Goal: Information Seeking & Learning: Learn about a topic

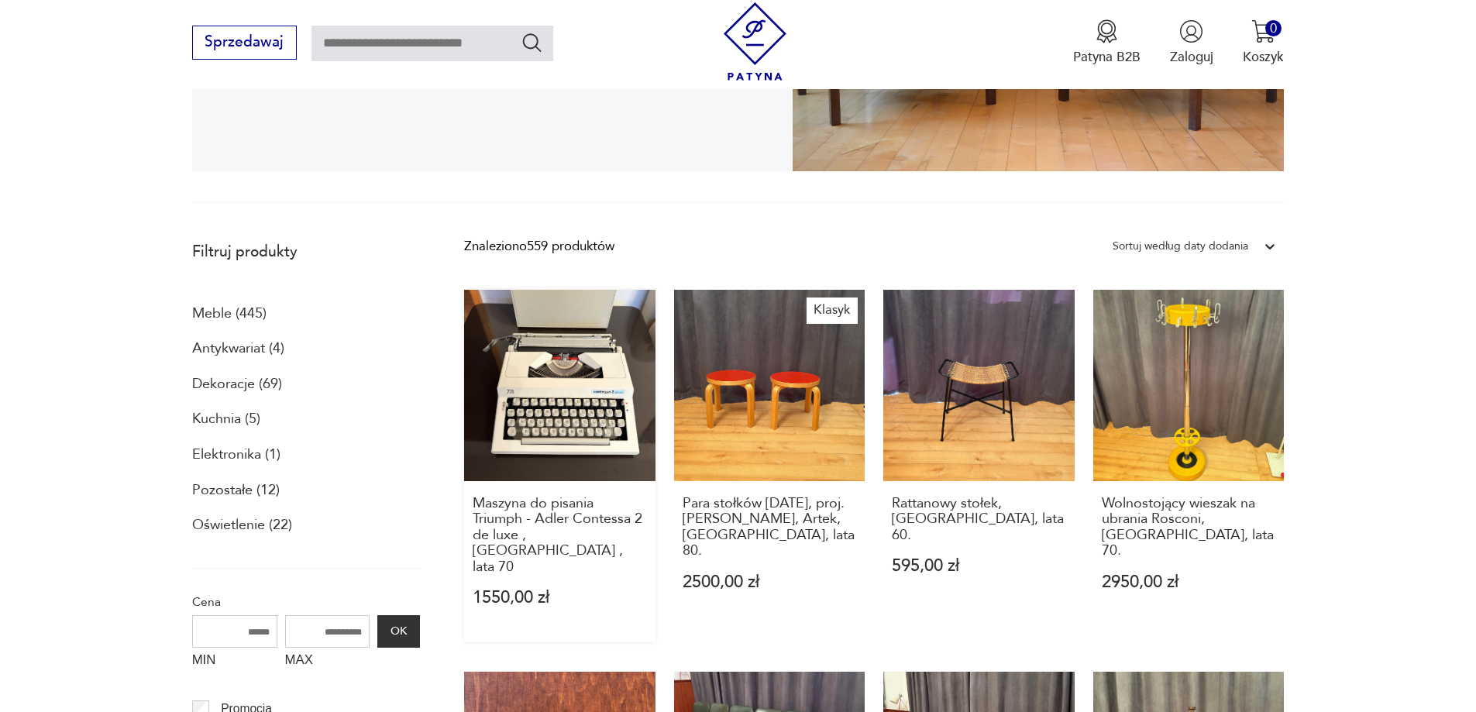
click at [557, 366] on link "Maszyna do pisania Triumph - Adler Contessa 2 de luxe , [GEOGRAPHIC_DATA] , lat…" at bounding box center [559, 466] width 191 height 352
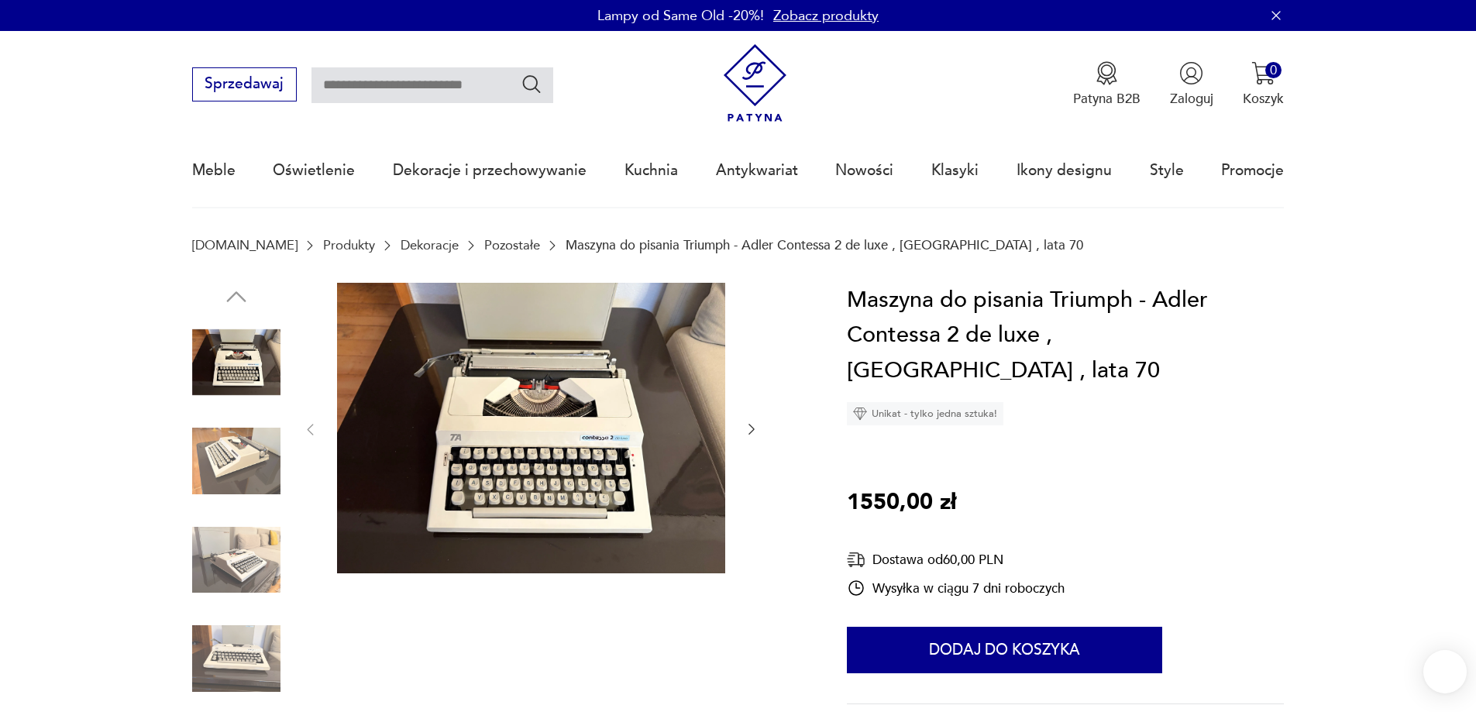
click at [539, 447] on img at bounding box center [531, 428] width 388 height 291
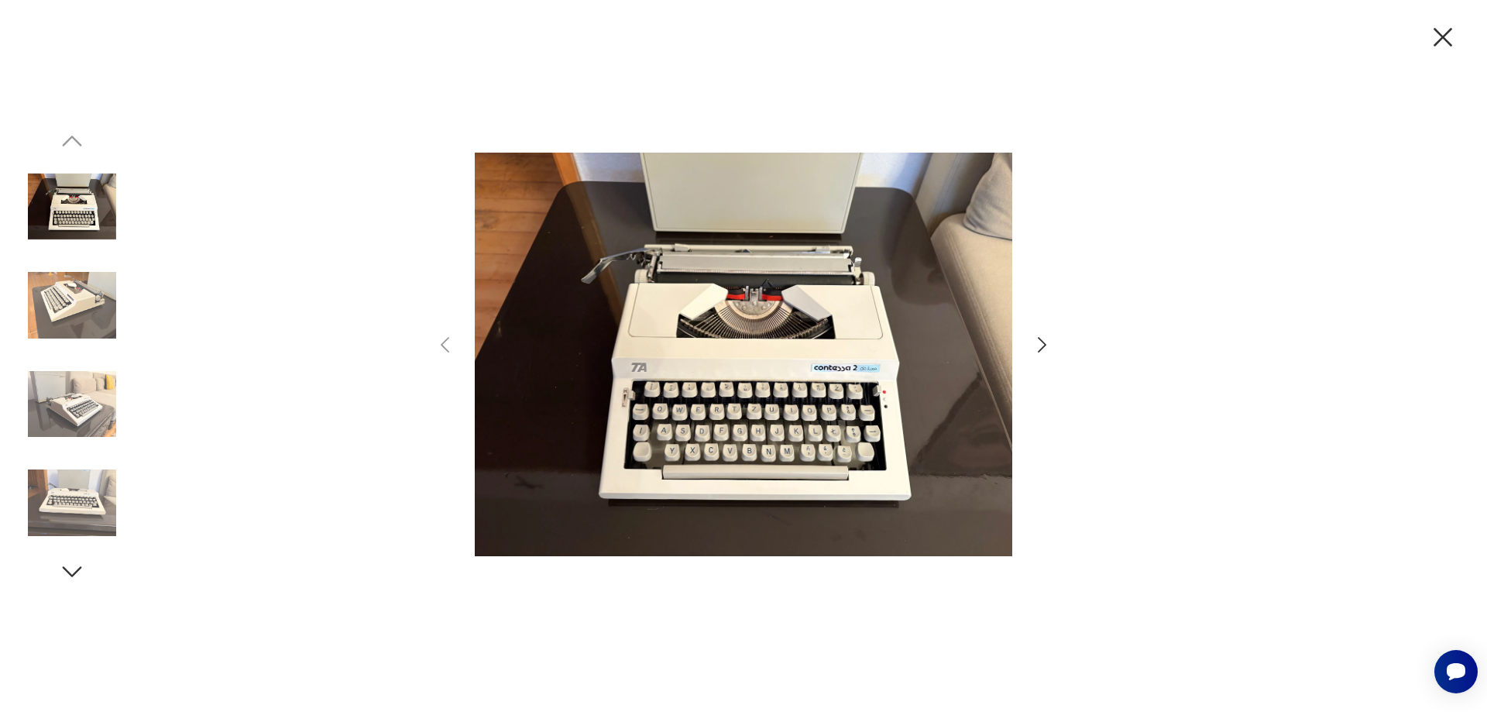
click at [1044, 344] on icon "button" at bounding box center [1042, 345] width 22 height 22
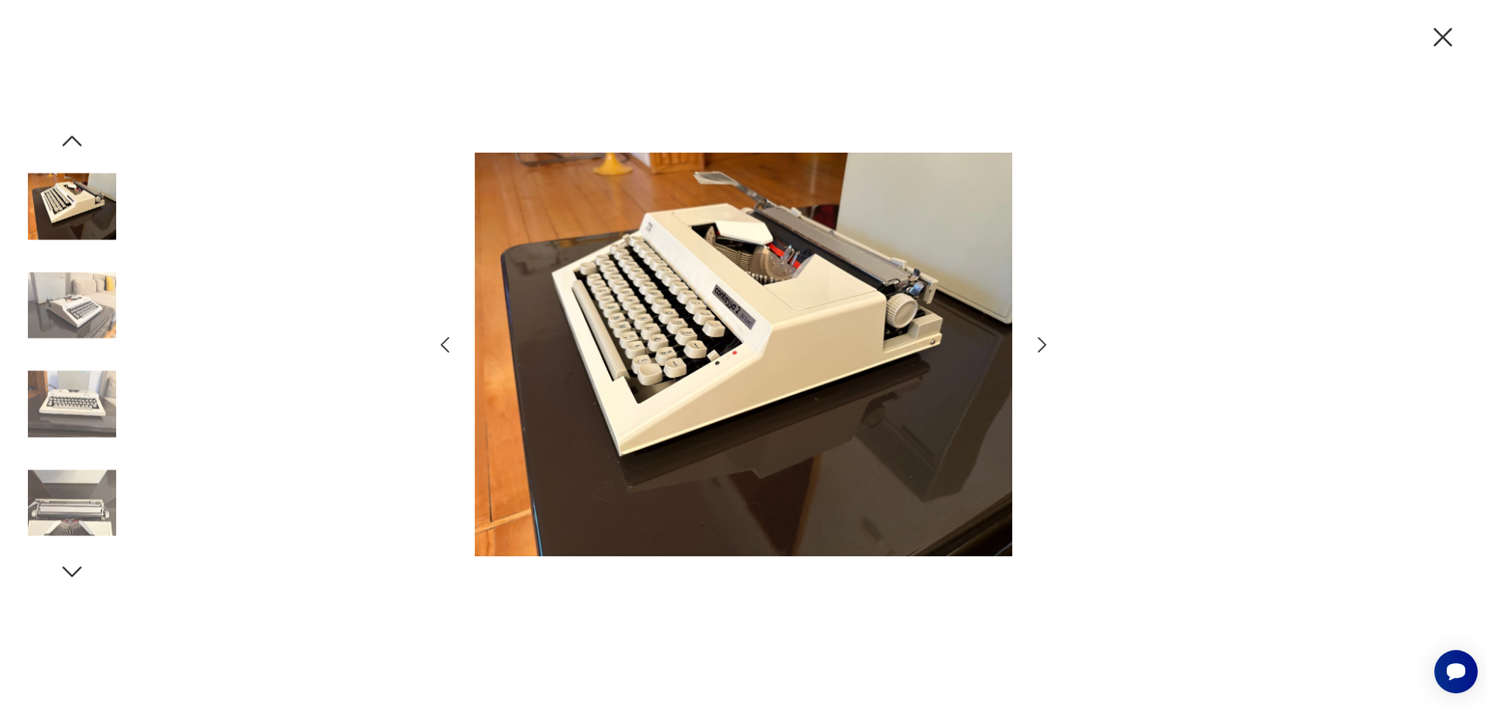
click at [1044, 344] on icon "button" at bounding box center [1042, 345] width 22 height 22
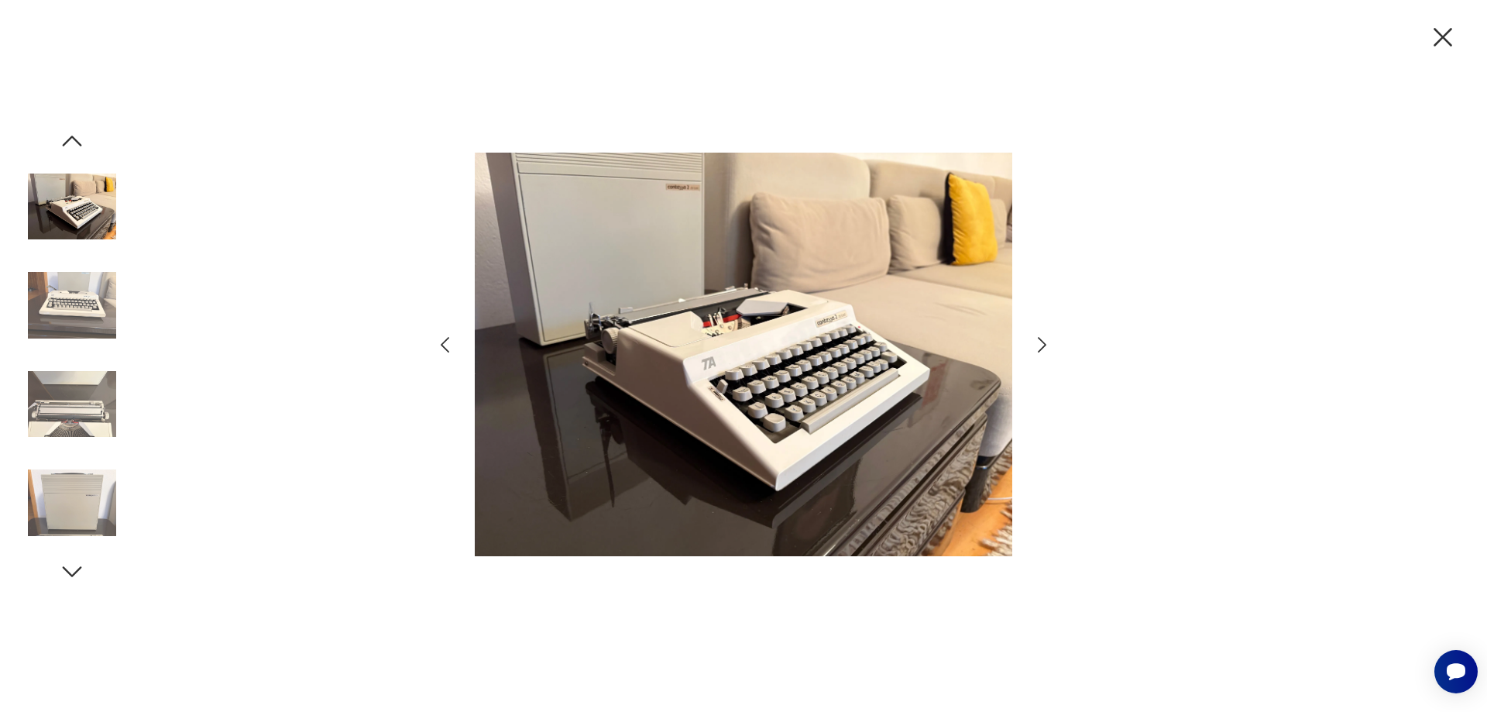
click at [1044, 344] on icon "button" at bounding box center [1042, 345] width 22 height 22
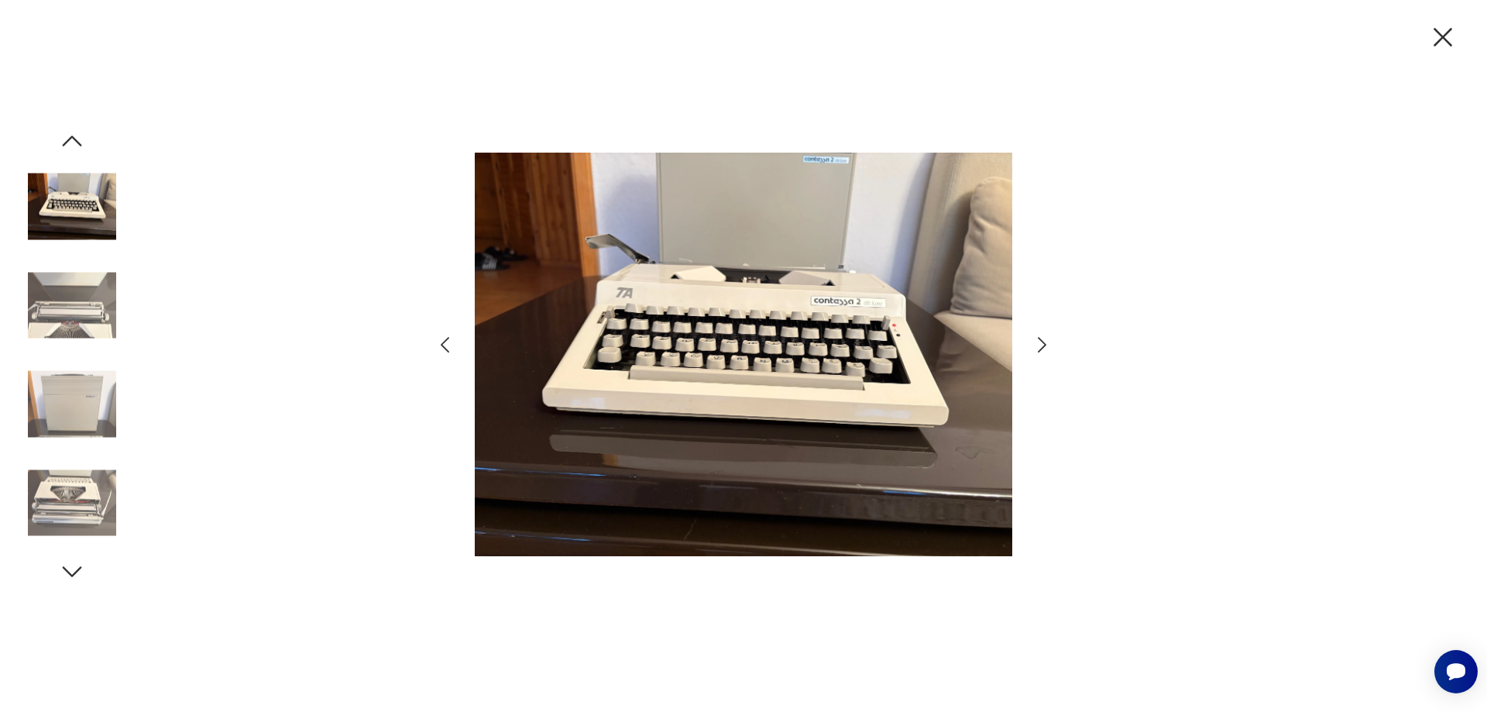
click at [1044, 344] on icon "button" at bounding box center [1042, 345] width 22 height 22
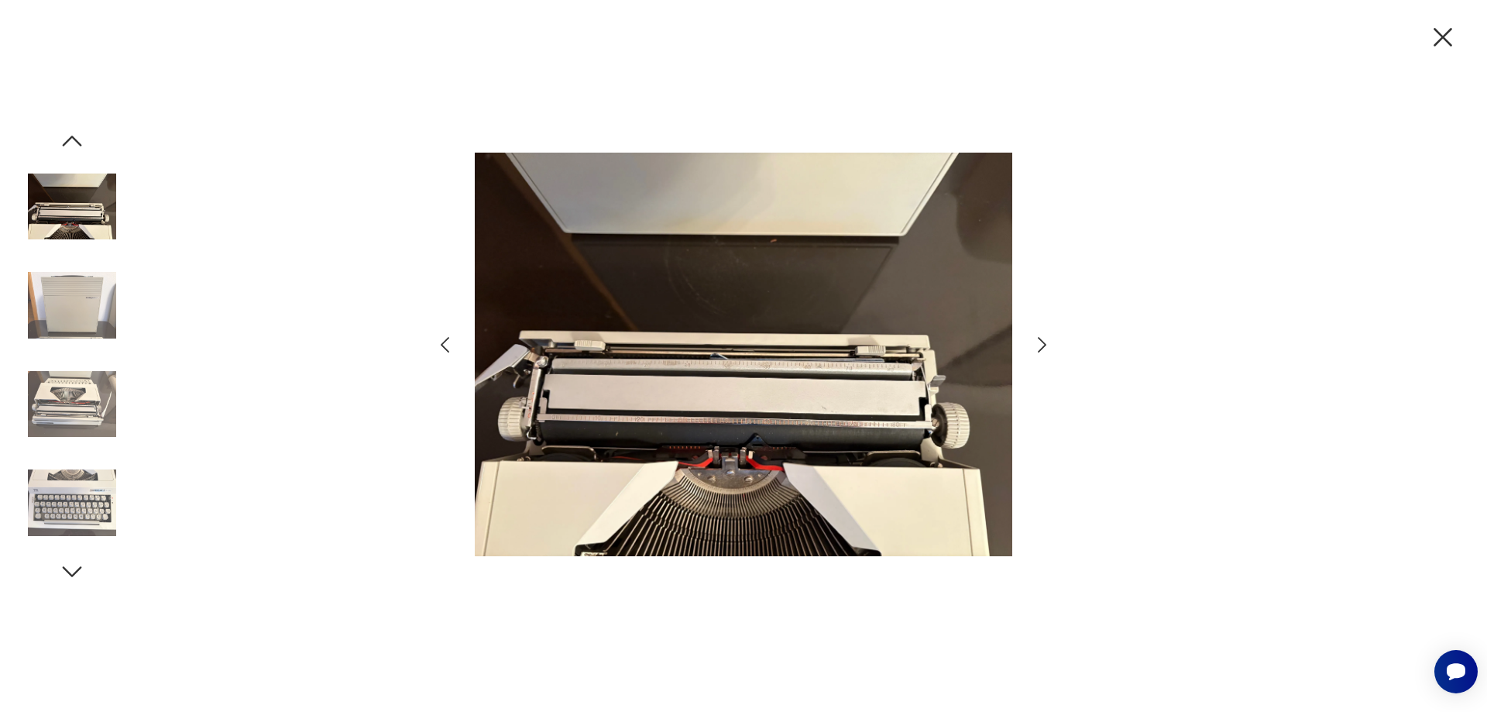
click at [1044, 344] on icon "button" at bounding box center [1042, 345] width 22 height 22
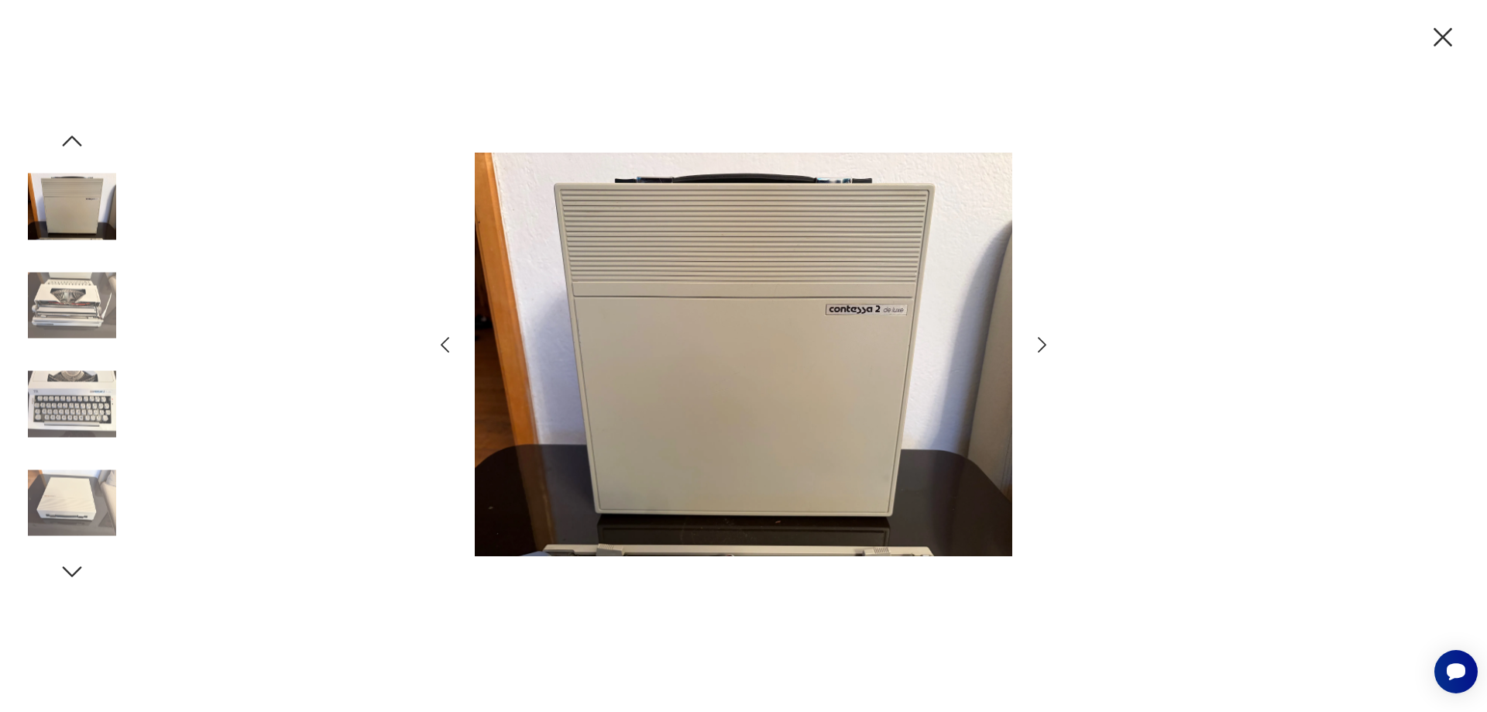
click at [1044, 344] on icon "button" at bounding box center [1042, 345] width 22 height 22
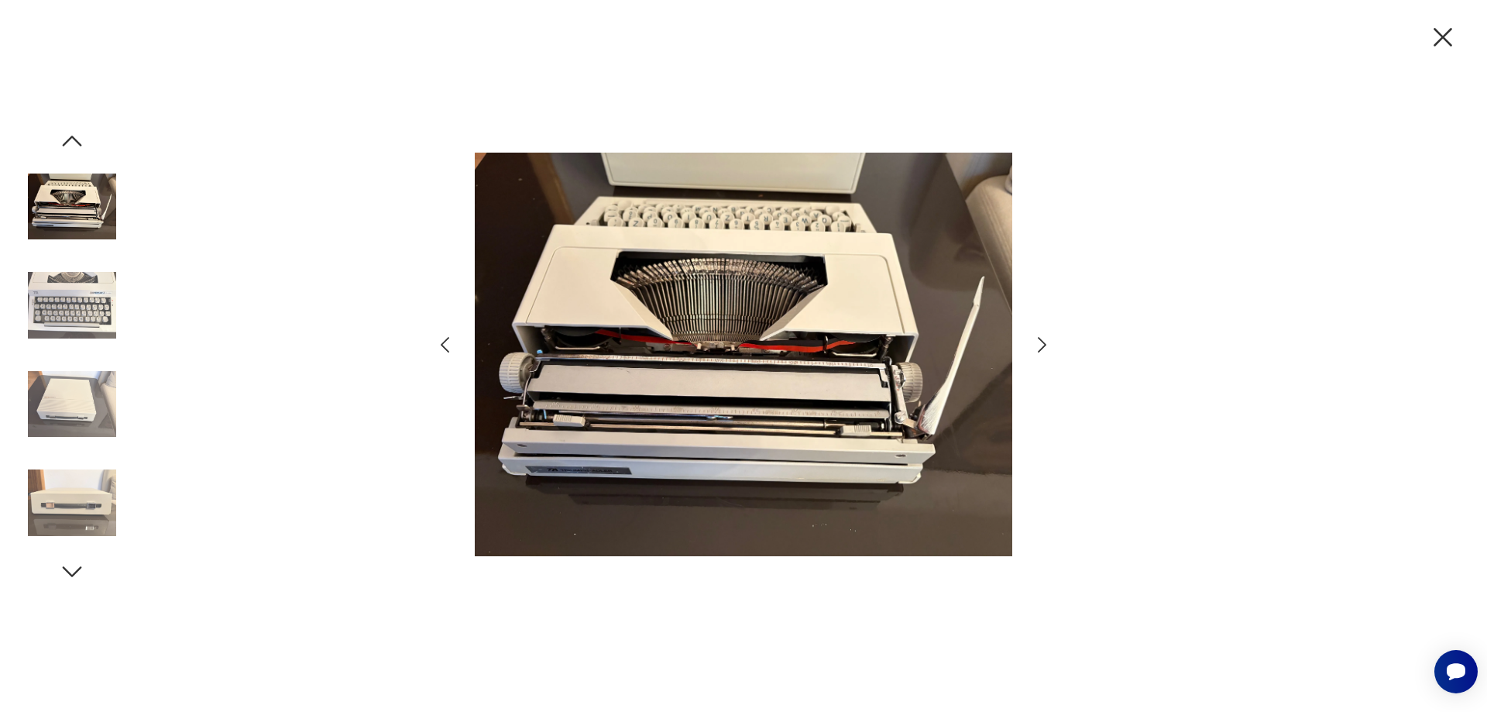
click at [1044, 344] on icon "button" at bounding box center [1042, 345] width 22 height 22
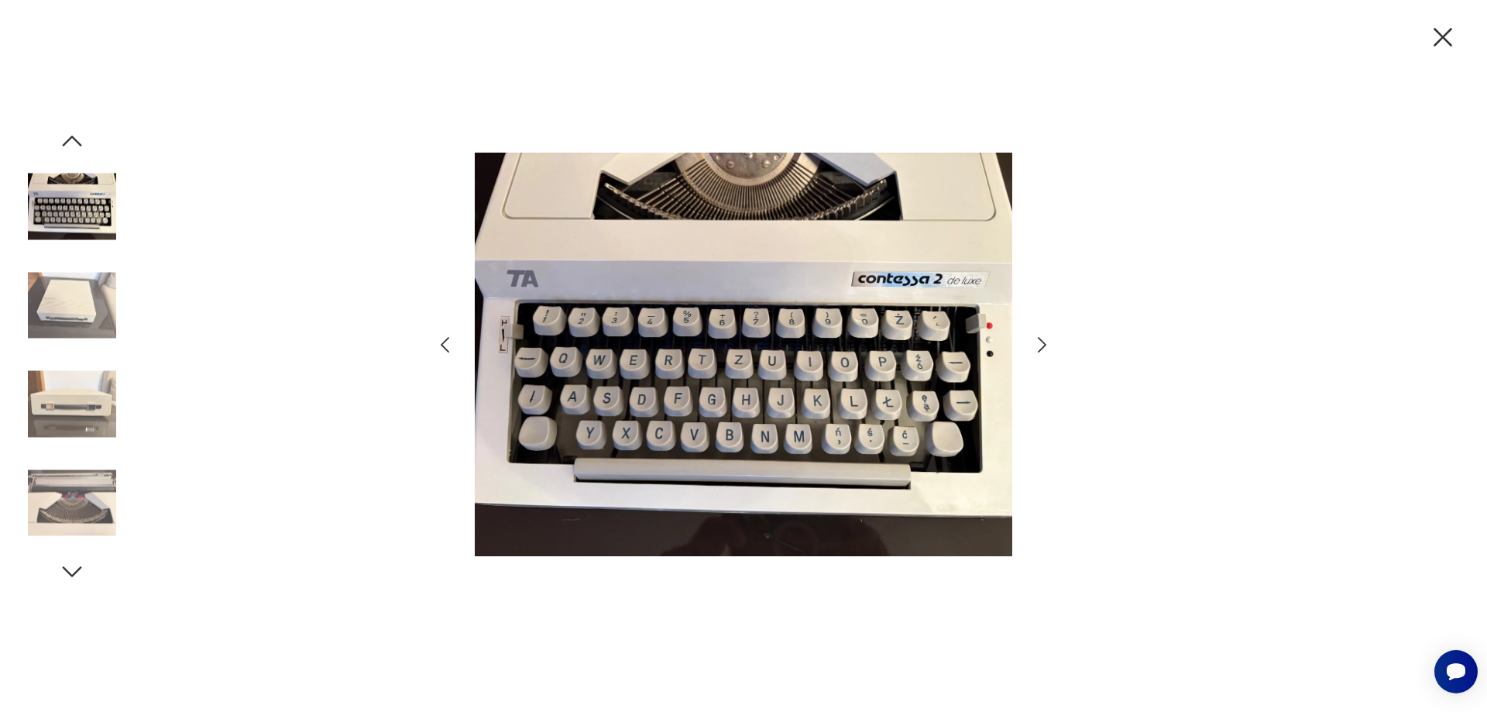
click at [1044, 344] on icon "button" at bounding box center [1042, 345] width 22 height 22
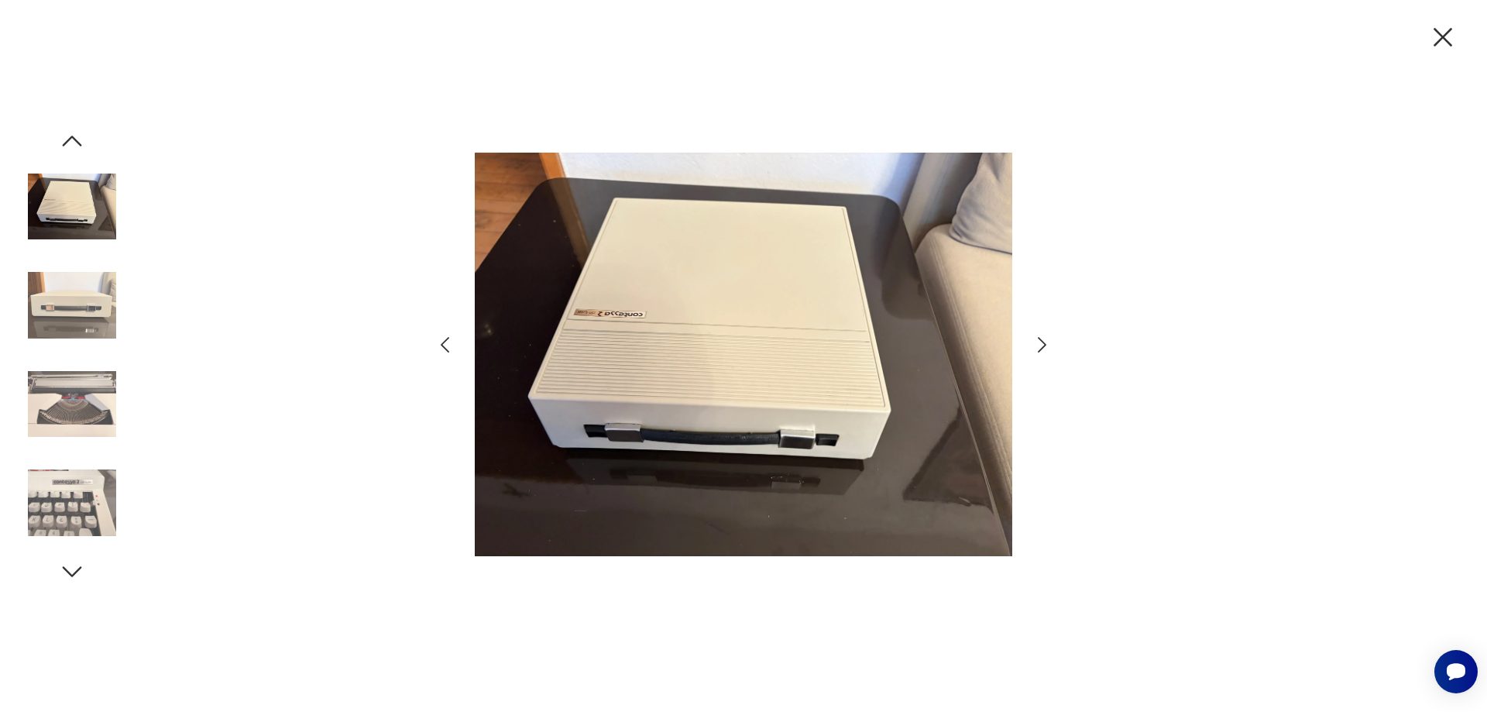
click at [1044, 344] on icon "button" at bounding box center [1042, 345] width 22 height 22
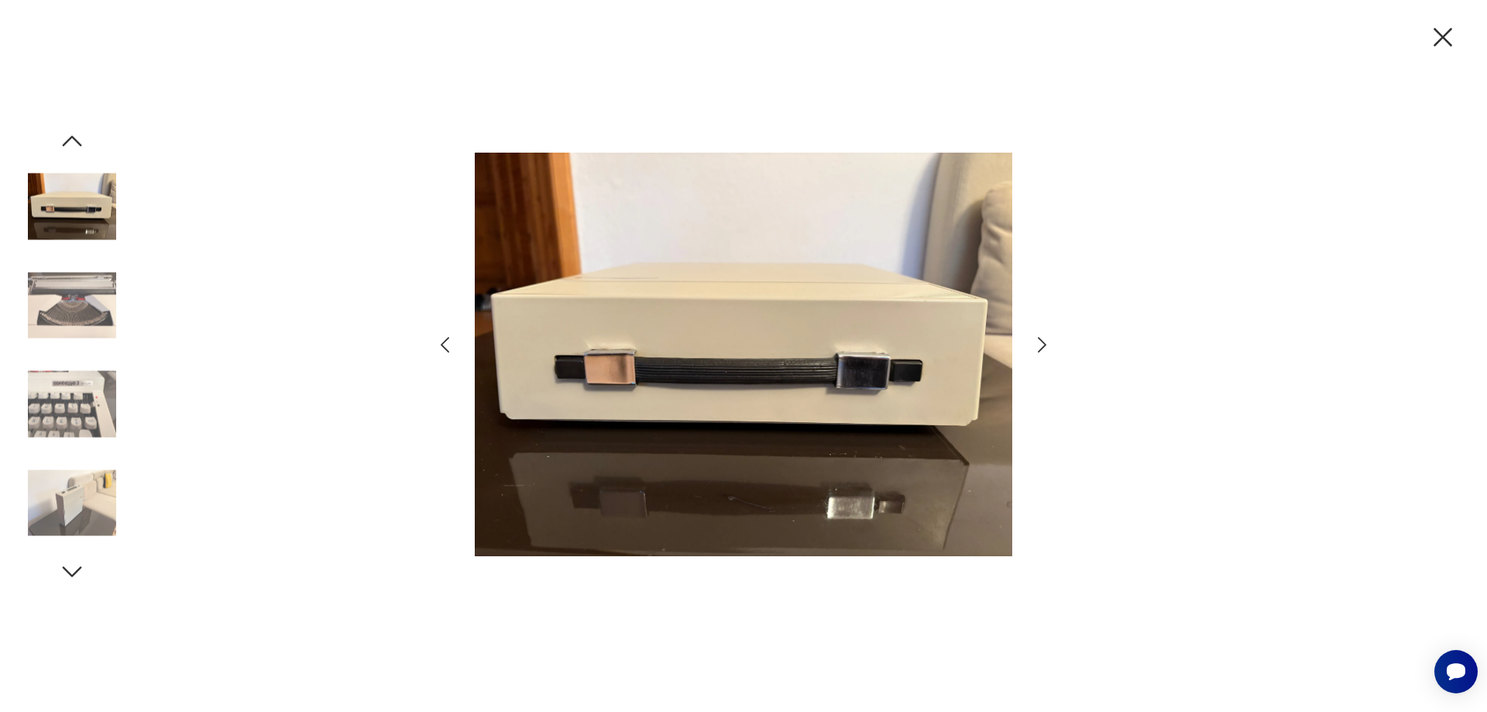
click at [1044, 344] on icon "button" at bounding box center [1042, 345] width 22 height 22
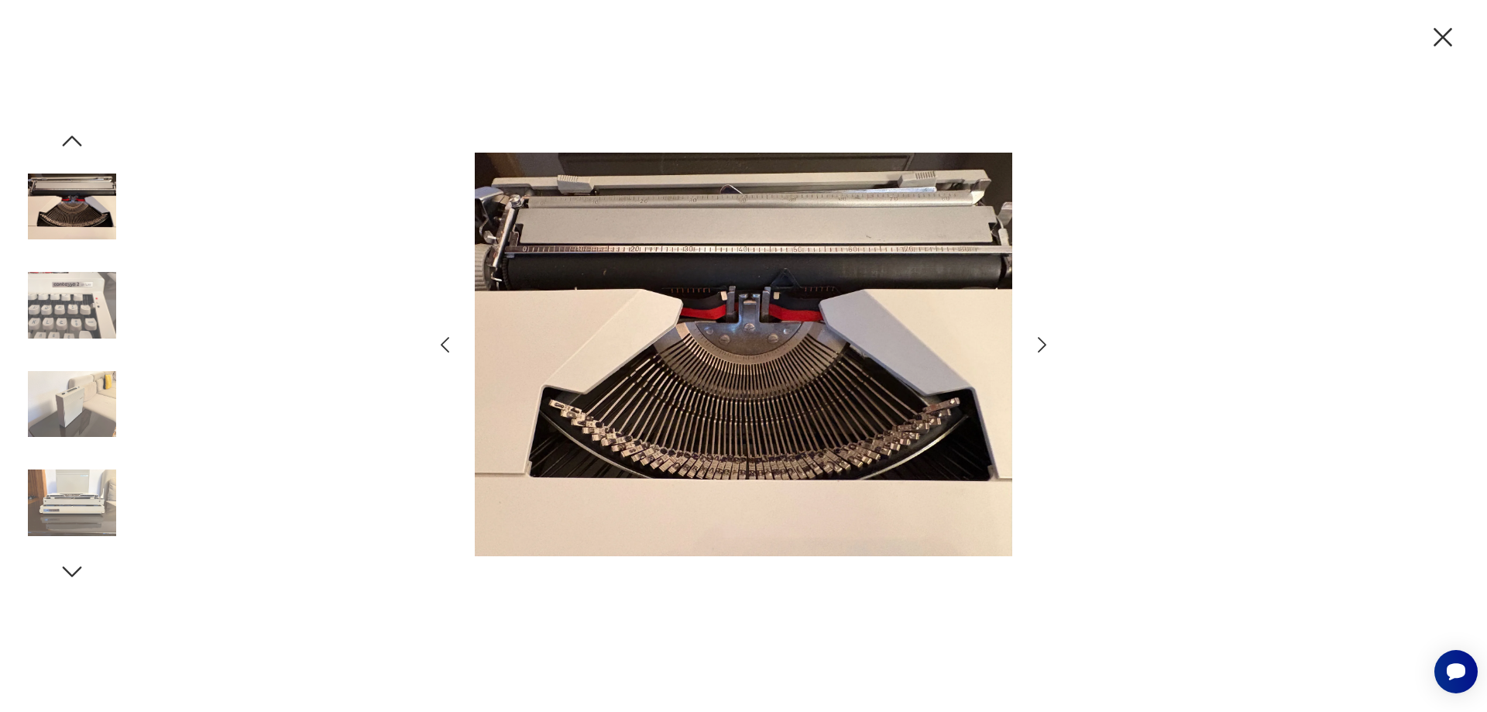
click at [1044, 344] on icon "button" at bounding box center [1042, 345] width 22 height 22
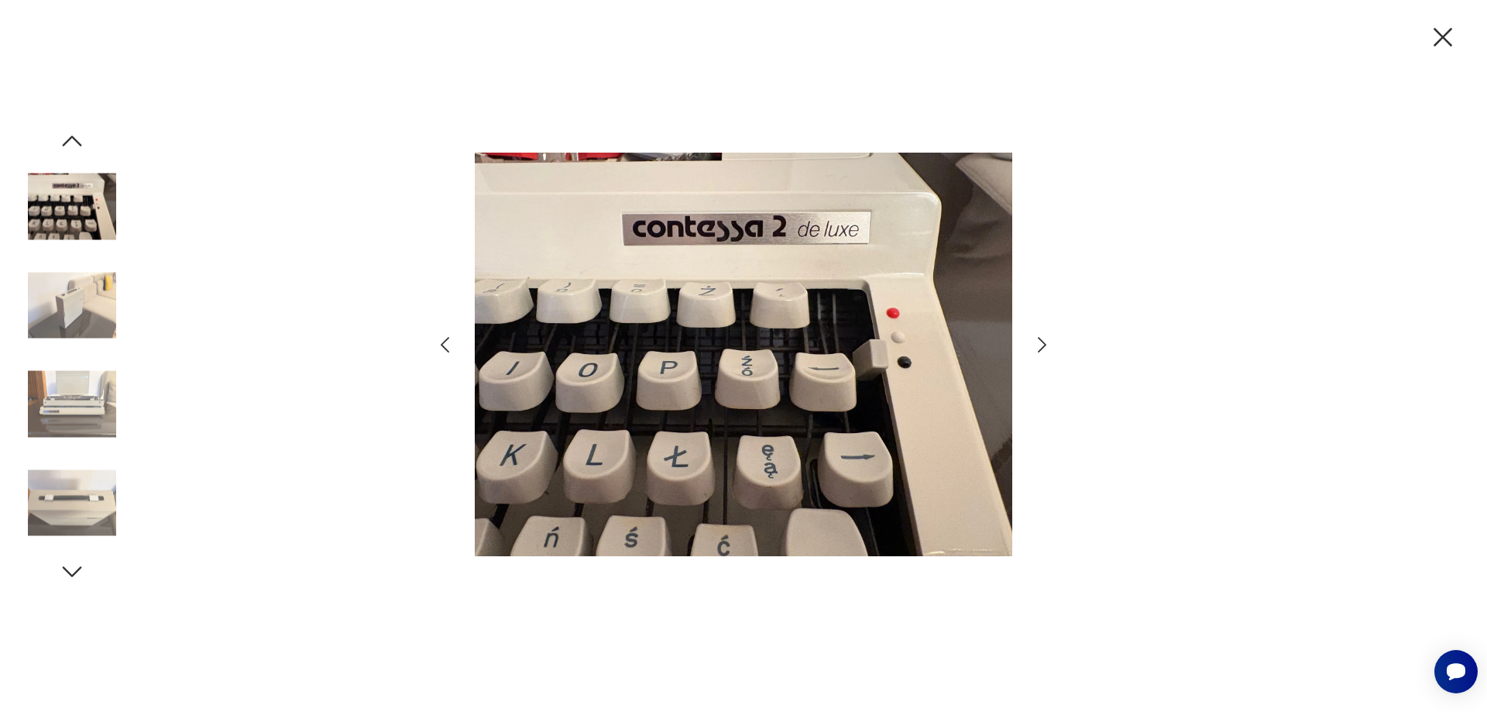
click at [1044, 344] on icon "button" at bounding box center [1042, 345] width 22 height 22
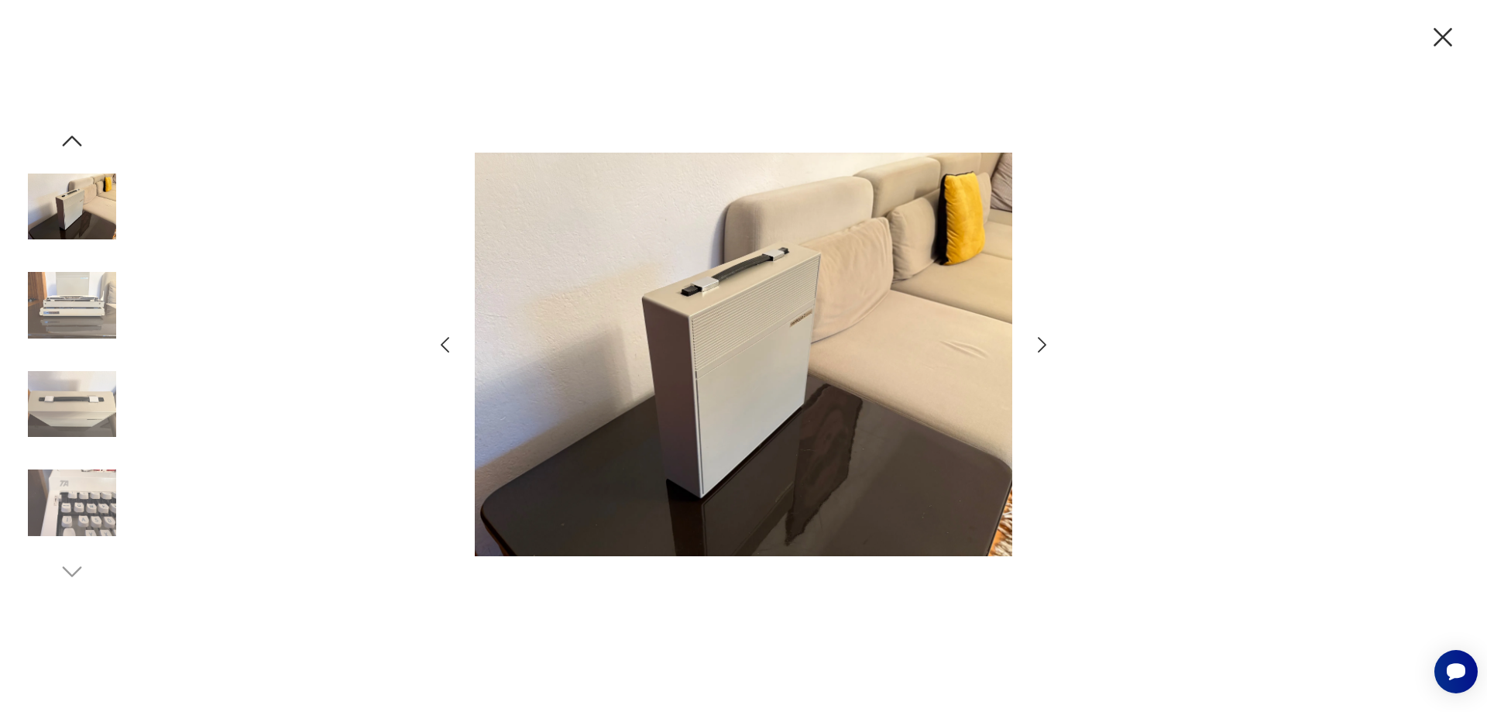
click at [1044, 344] on icon "button" at bounding box center [1042, 345] width 22 height 22
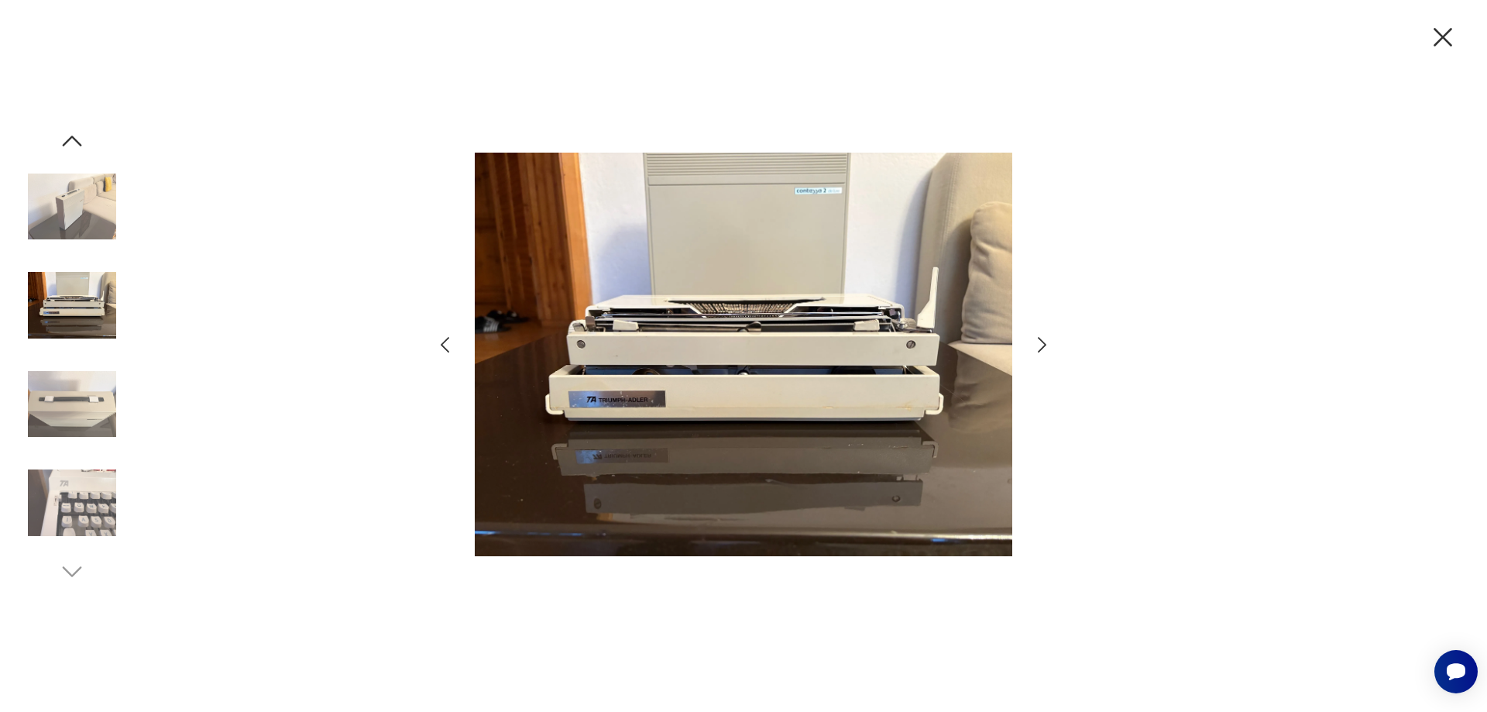
click at [1044, 344] on icon "button" at bounding box center [1042, 345] width 22 height 22
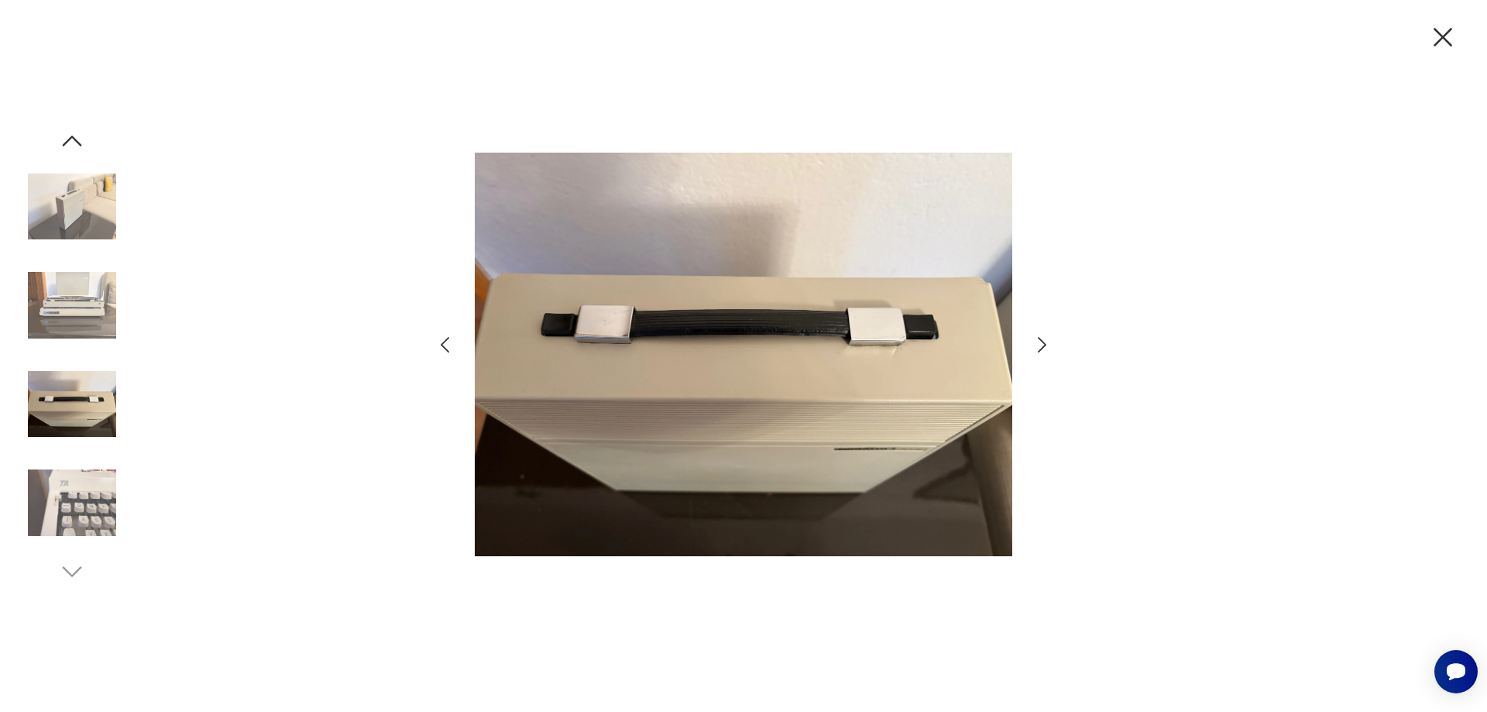
click at [1044, 344] on icon "button" at bounding box center [1042, 345] width 22 height 22
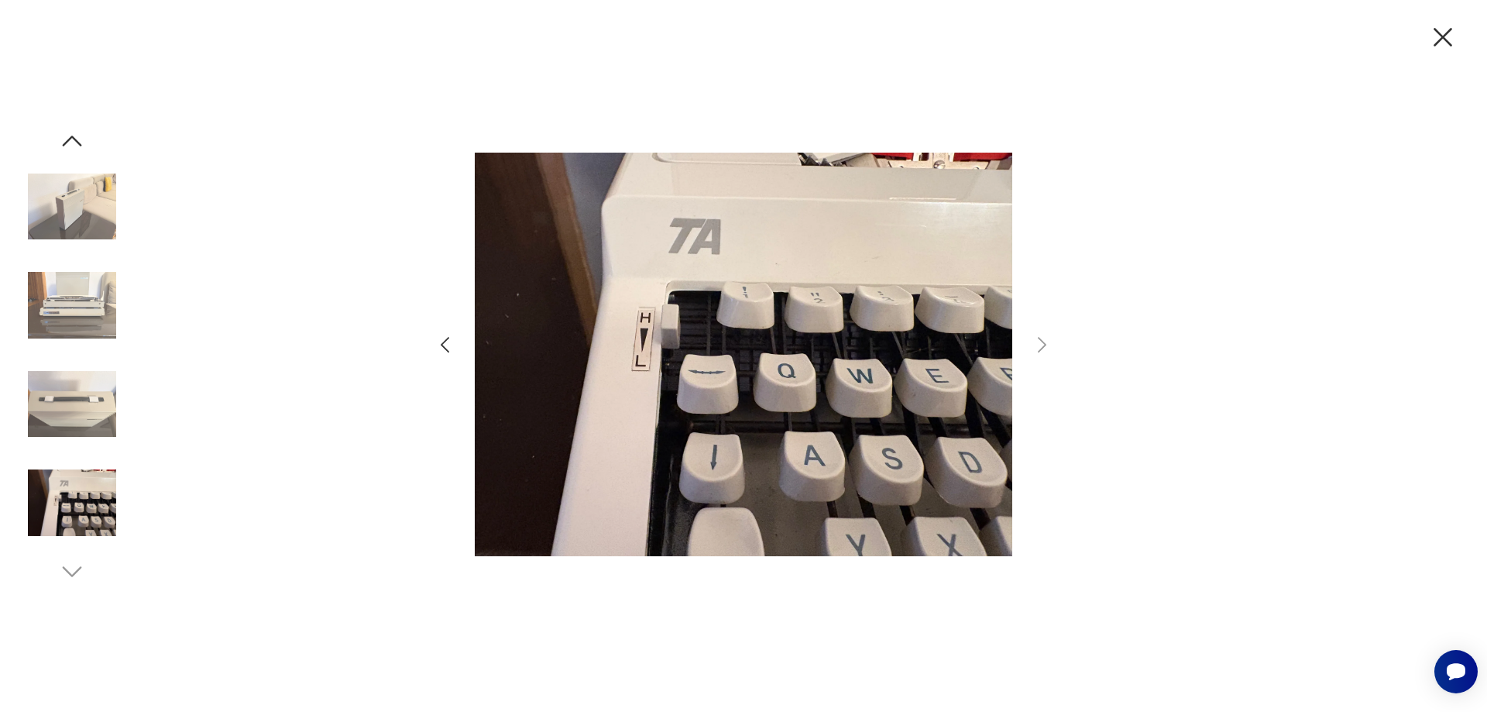
click at [1442, 36] on icon "button" at bounding box center [1443, 37] width 19 height 19
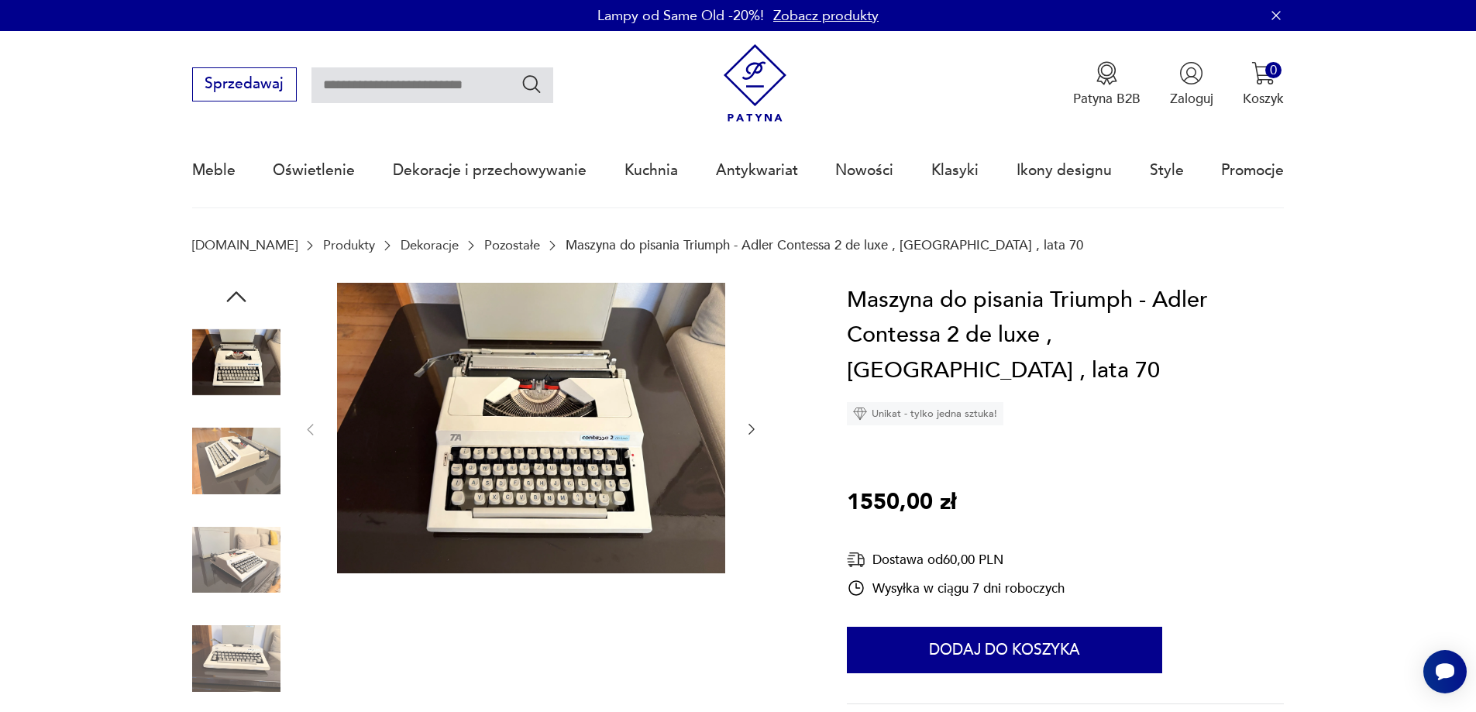
scroll to position [414, 0]
